Goal: Use online tool/utility

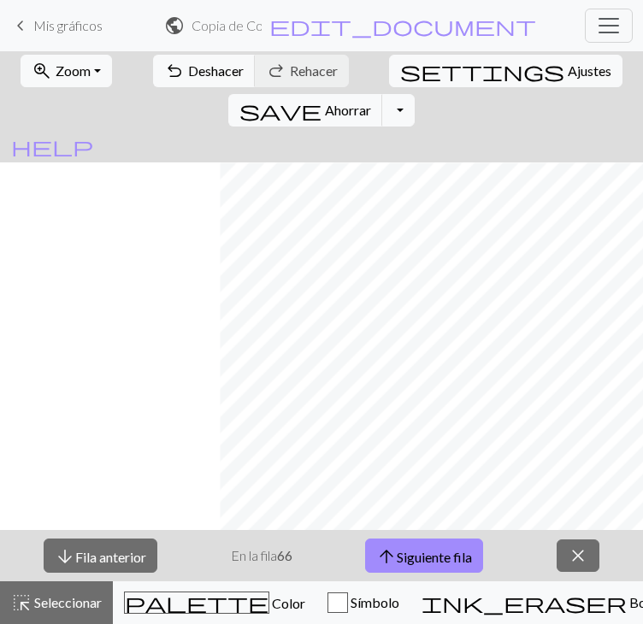
scroll to position [288, 218]
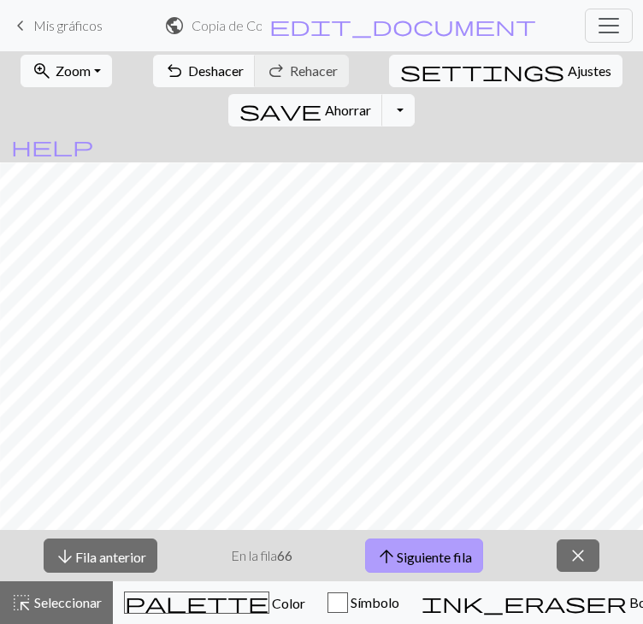
click at [440, 564] on font "Siguiente fila" at bounding box center [434, 556] width 75 height 16
click at [383, 569] on span "arrow_upward" at bounding box center [386, 557] width 21 height 24
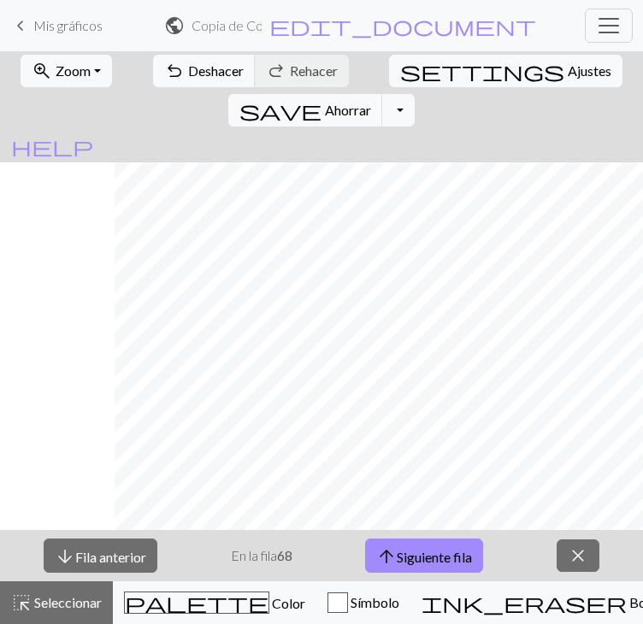
scroll to position [237, 299]
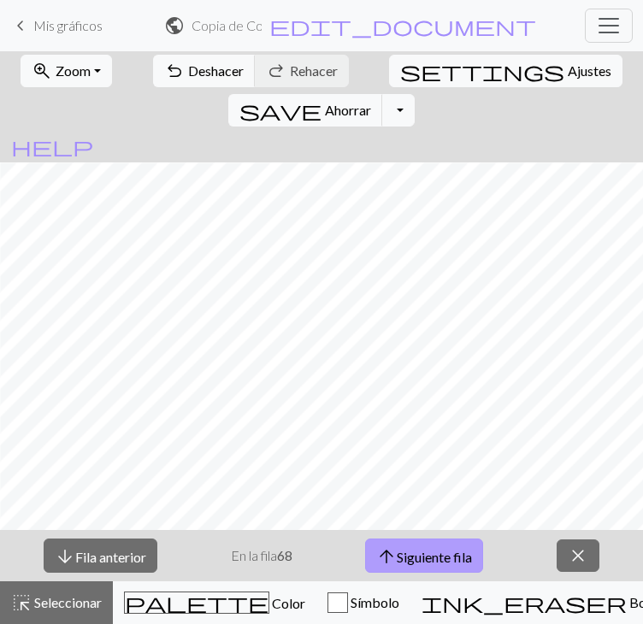
click at [378, 569] on span "arrow_upward" at bounding box center [386, 557] width 21 height 24
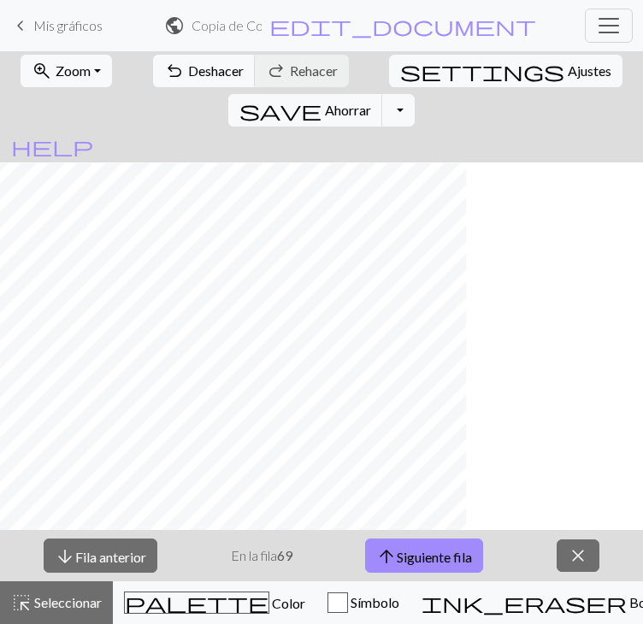
scroll to position [237, 122]
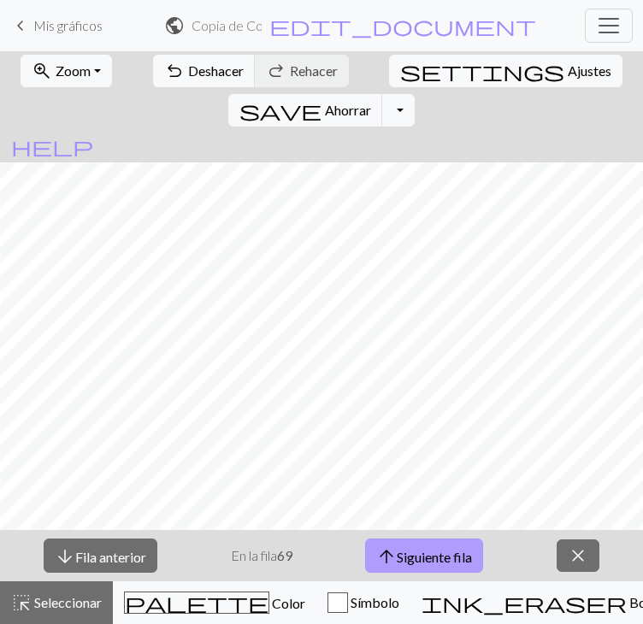
drag, startPoint x: 414, startPoint y: 620, endPoint x: 403, endPoint y: 619, distance: 11.1
click at [414, 564] on font "Siguiente fila" at bounding box center [434, 556] width 75 height 16
click at [519, 565] on div "zoom_in Zoom Zoom Fit all Fit width Fit height 50% 100% 150% 200% undo Deshacer…" at bounding box center [321, 337] width 643 height 573
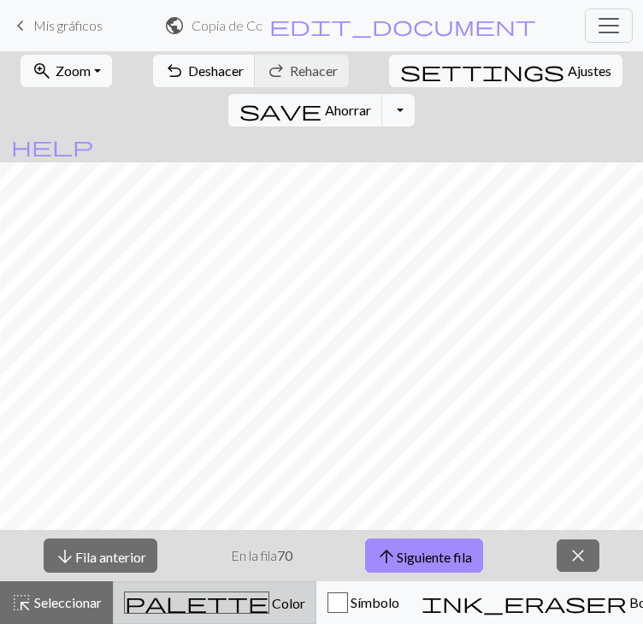
click at [272, 599] on font "Color" at bounding box center [288, 603] width 33 height 16
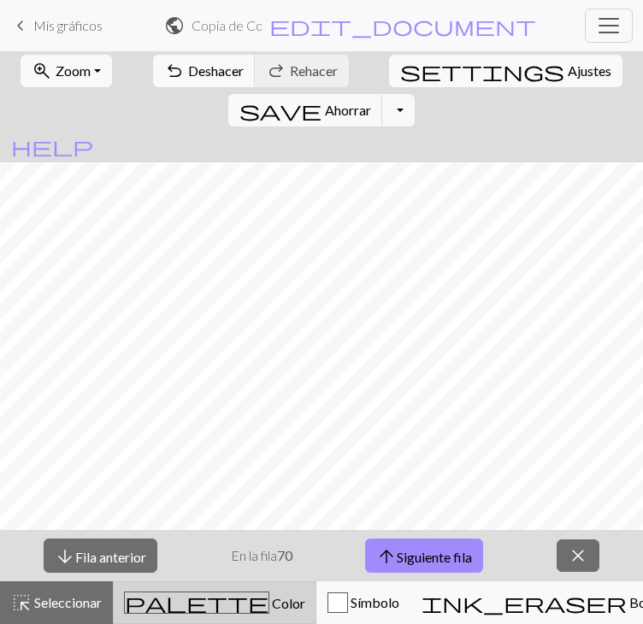
click at [272, 596] on font "Color" at bounding box center [288, 603] width 33 height 16
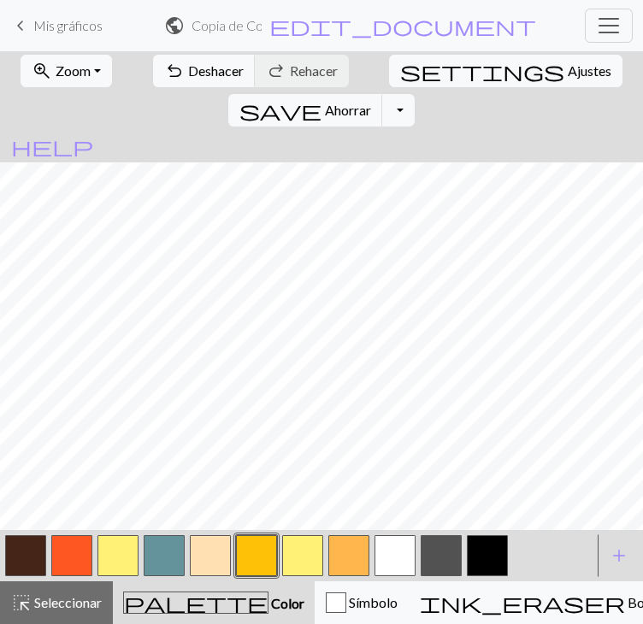
drag, startPoint x: 116, startPoint y: 564, endPoint x: 147, endPoint y: 524, distance: 50.0
click at [117, 564] on button "button" at bounding box center [117, 555] width 41 height 41
click at [264, 555] on button "button" at bounding box center [256, 555] width 41 height 41
click at [440, 560] on button "button" at bounding box center [441, 555] width 41 height 41
click at [308, 553] on button "button" at bounding box center [302, 555] width 41 height 41
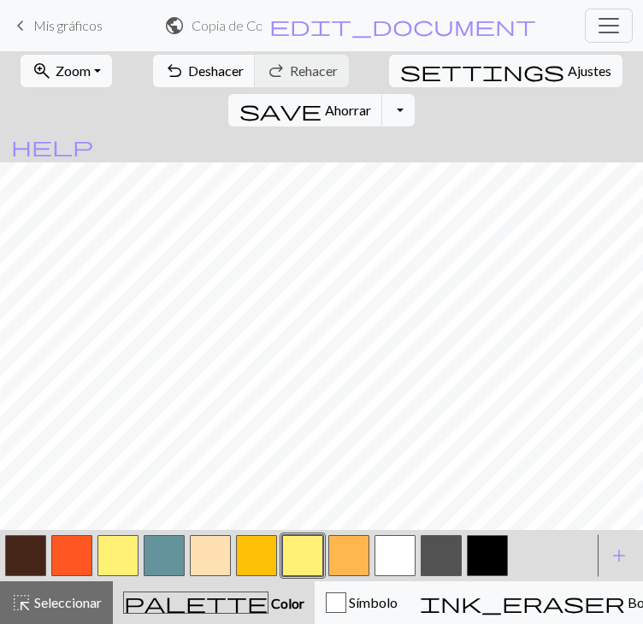
click at [251, 556] on button "button" at bounding box center [256, 555] width 41 height 41
click at [297, 566] on button "button" at bounding box center [302, 555] width 41 height 41
click at [263, 555] on button "button" at bounding box center [256, 555] width 41 height 41
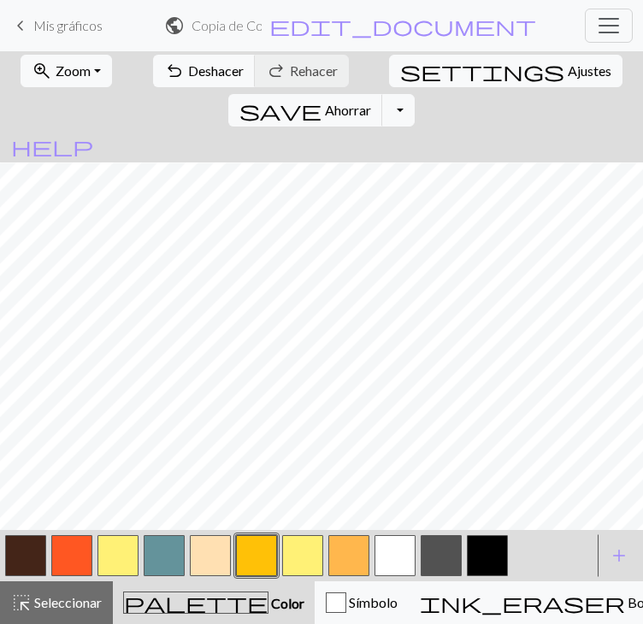
click at [300, 564] on button "button" at bounding box center [302, 555] width 41 height 41
click at [480, 559] on button "button" at bounding box center [487, 555] width 41 height 41
click at [245, 564] on button "button" at bounding box center [256, 555] width 41 height 41
click at [483, 555] on button "button" at bounding box center [487, 555] width 41 height 41
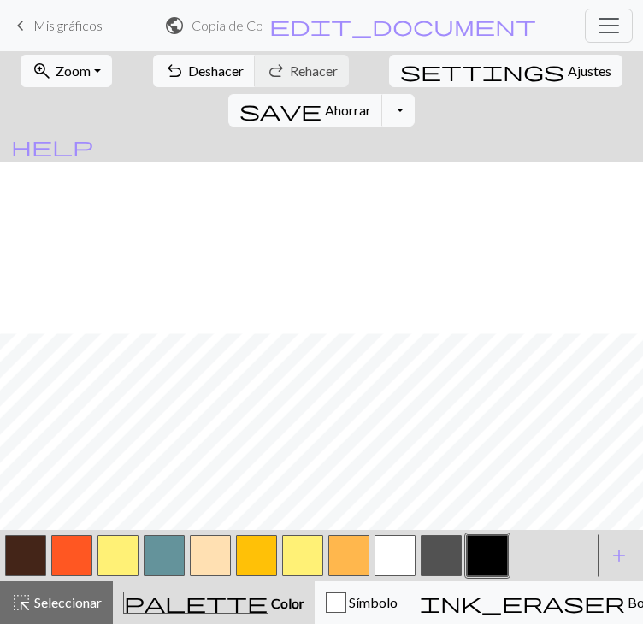
scroll to position [237, 246]
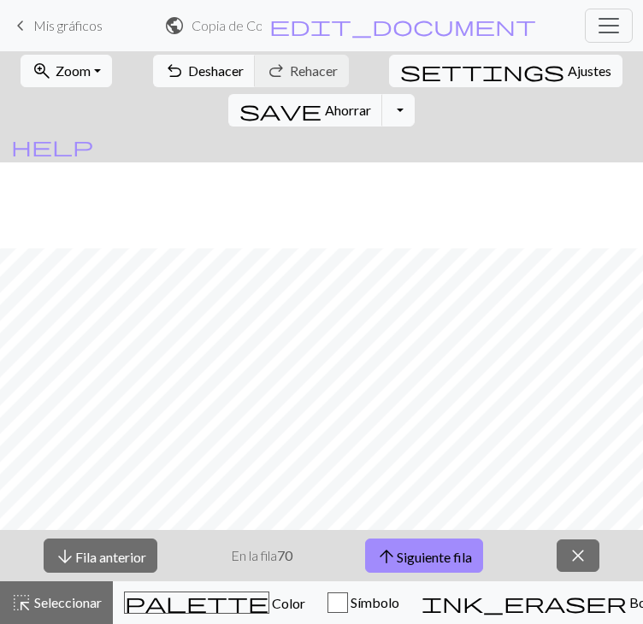
scroll to position [151, 246]
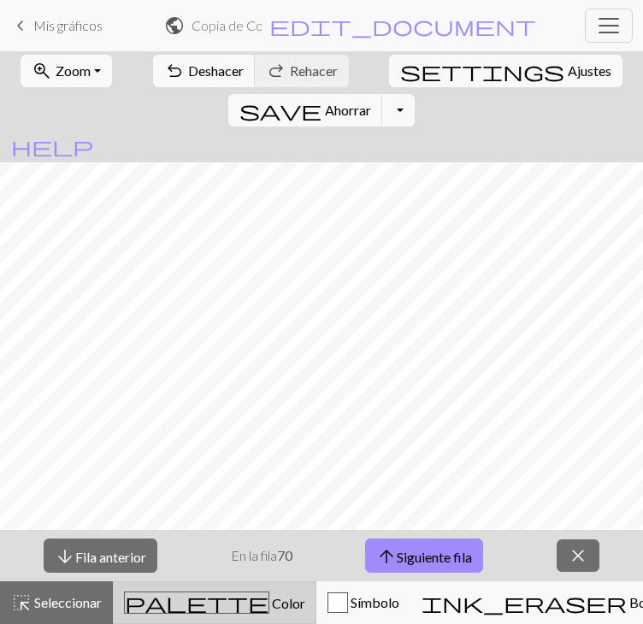
click at [170, 611] on span "palette" at bounding box center [197, 603] width 144 height 24
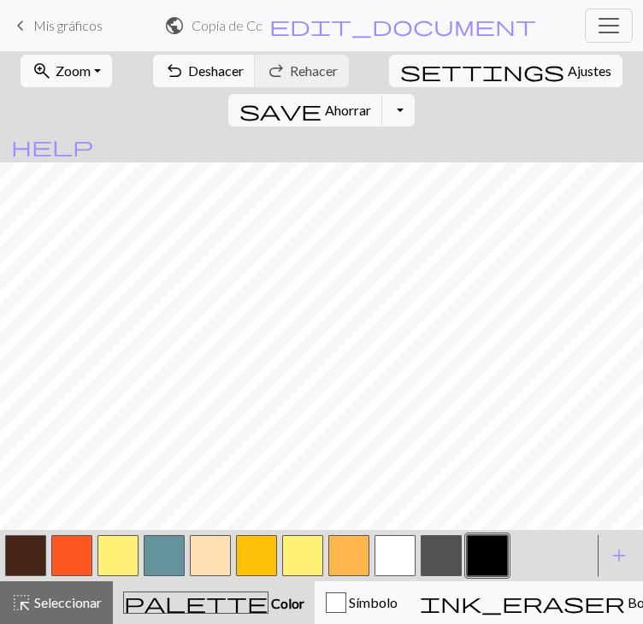
click at [29, 561] on button "button" at bounding box center [25, 555] width 41 height 41
click at [294, 549] on button "button" at bounding box center [302, 555] width 41 height 41
